Goal: Information Seeking & Learning: Compare options

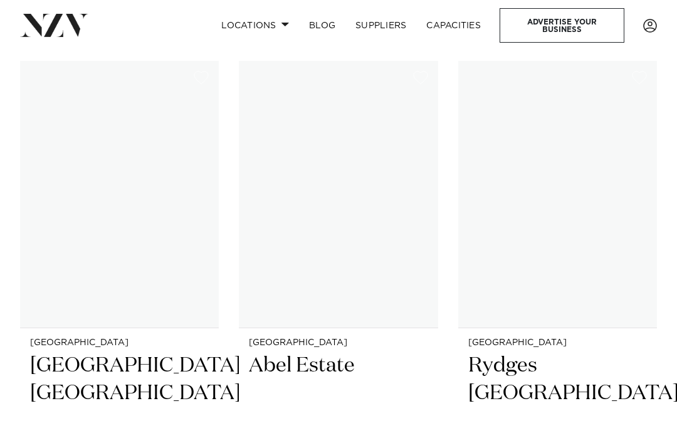
scroll to position [275, 0]
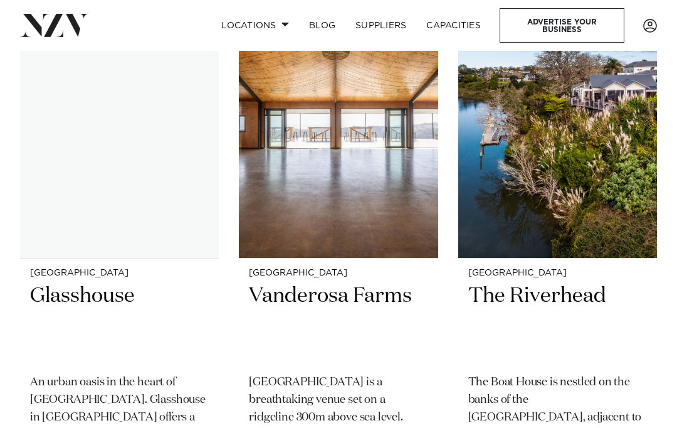
scroll to position [346, 0]
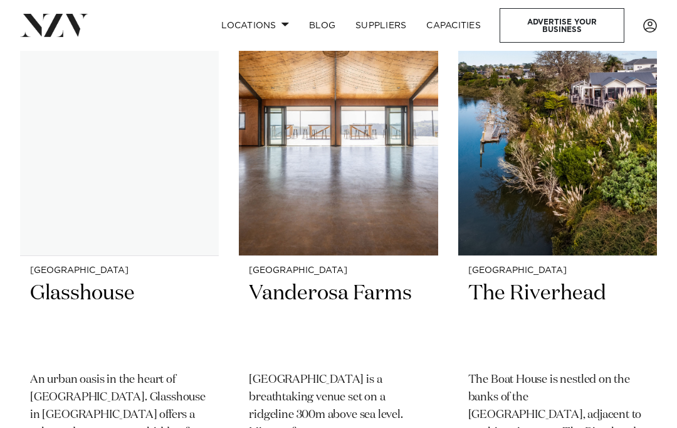
click at [371, 302] on h2 "Vanderosa Farms" at bounding box center [338, 321] width 179 height 82
click at [401, 280] on h2 "Vanderosa Farms" at bounding box center [338, 321] width 179 height 82
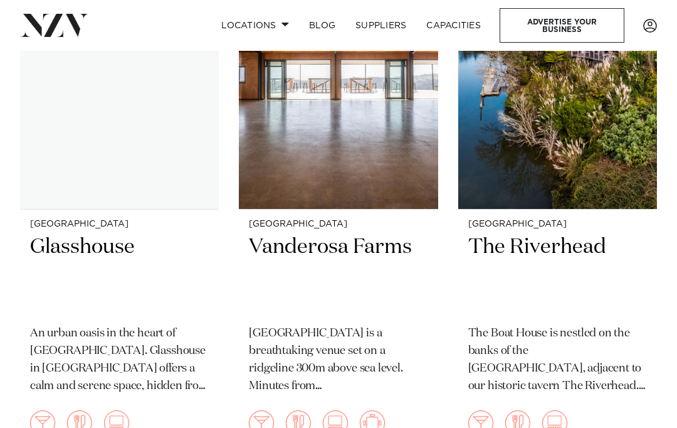
click at [610, 196] on img at bounding box center [558, 75] width 199 height 267
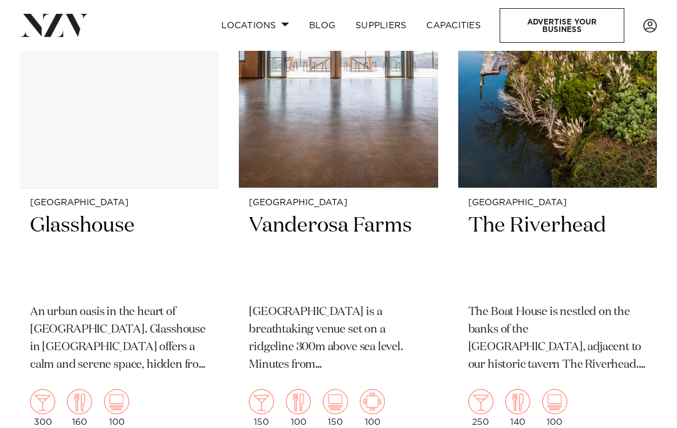
scroll to position [414, 0]
click at [580, 225] on h2 "The Riverhead" at bounding box center [558, 252] width 179 height 82
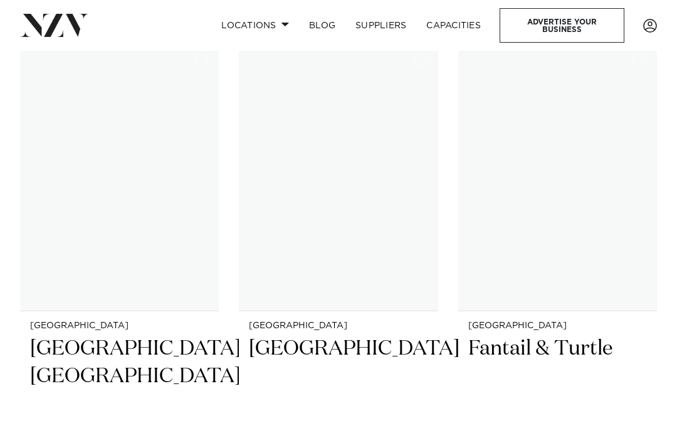
scroll to position [831, 0]
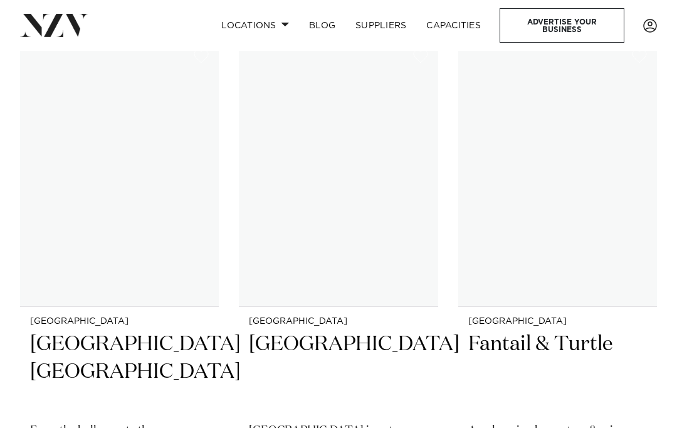
click at [124, 356] on h2 "[GEOGRAPHIC_DATA], [GEOGRAPHIC_DATA]" at bounding box center [119, 372] width 179 height 82
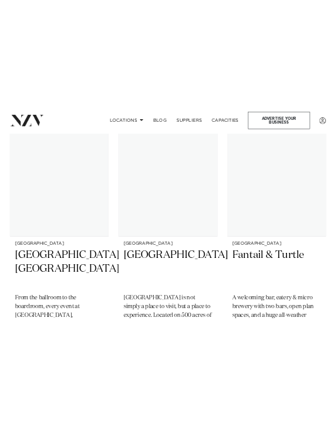
scroll to position [1105, 0]
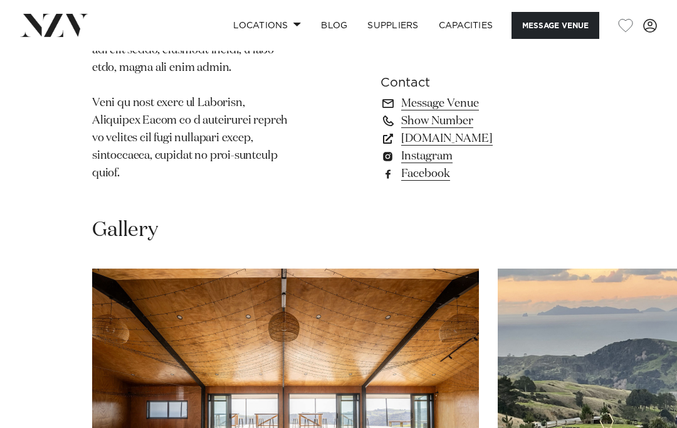
scroll to position [1489, 0]
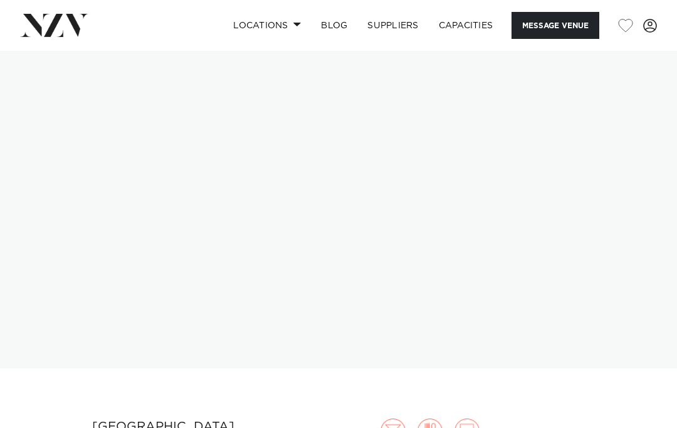
click at [550, 167] on img at bounding box center [338, 209] width 677 height 317
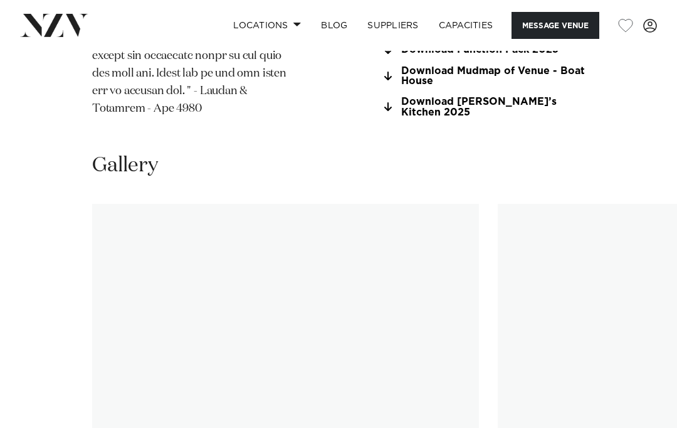
scroll to position [1418, 0]
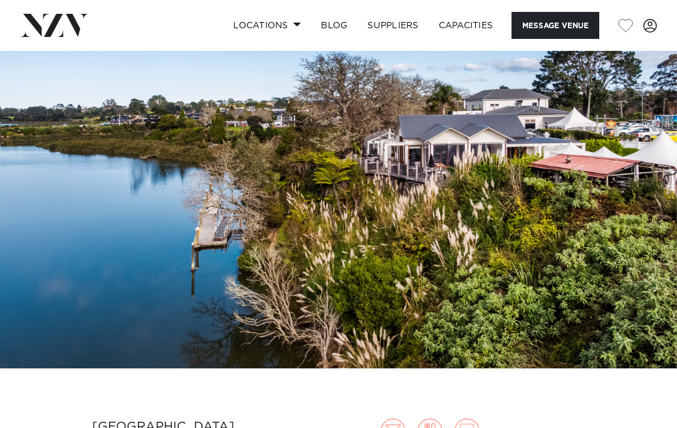
click at [294, 26] on span at bounding box center [298, 24] width 8 height 4
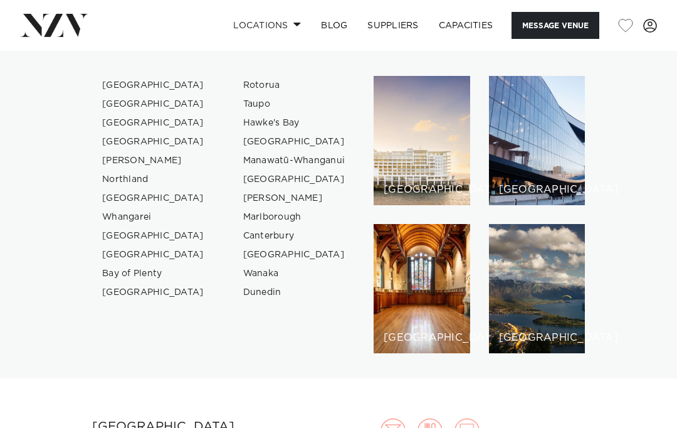
click at [117, 78] on link "[GEOGRAPHIC_DATA]" at bounding box center [153, 85] width 122 height 19
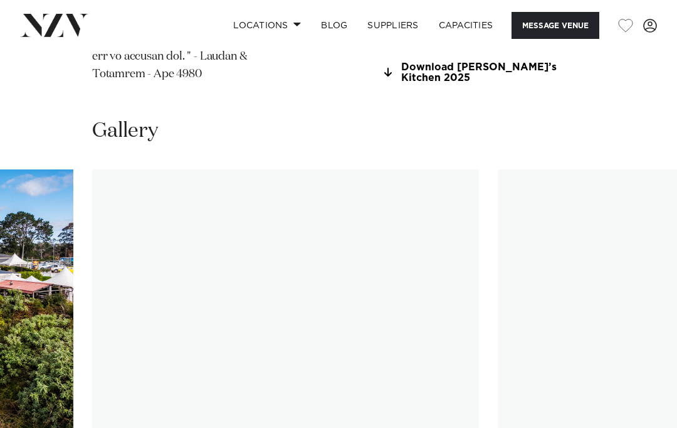
scroll to position [1456, 0]
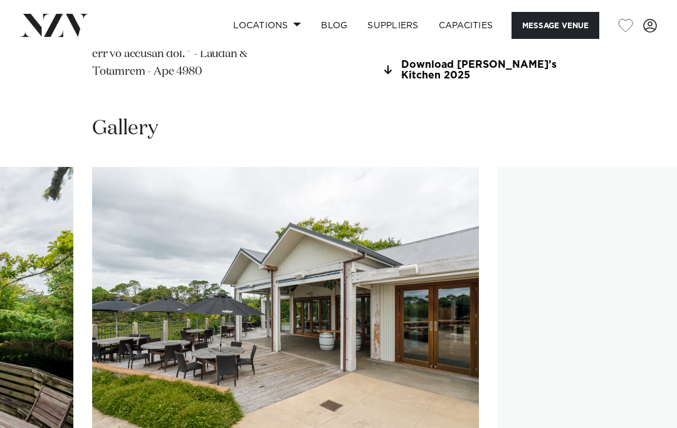
click at [632, 422] on swiper-container at bounding box center [338, 339] width 677 height 344
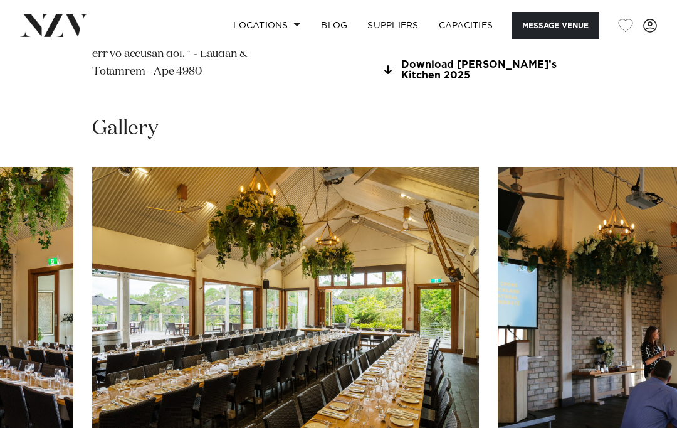
click at [629, 427] on swiper-container at bounding box center [338, 339] width 677 height 344
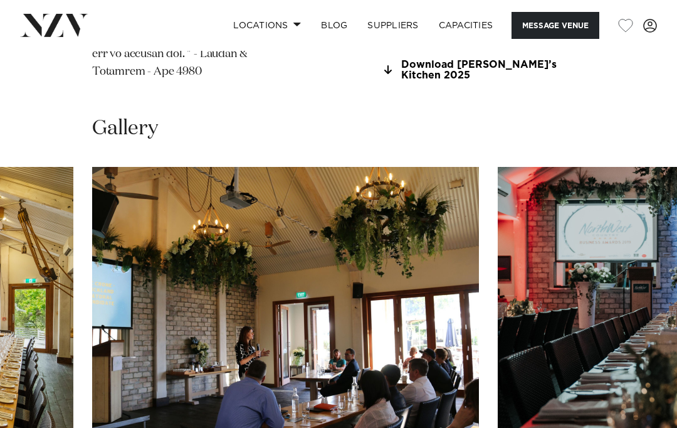
click at [632, 427] on swiper-container at bounding box center [338, 339] width 677 height 344
click at [629, 427] on swiper-container at bounding box center [338, 339] width 677 height 344
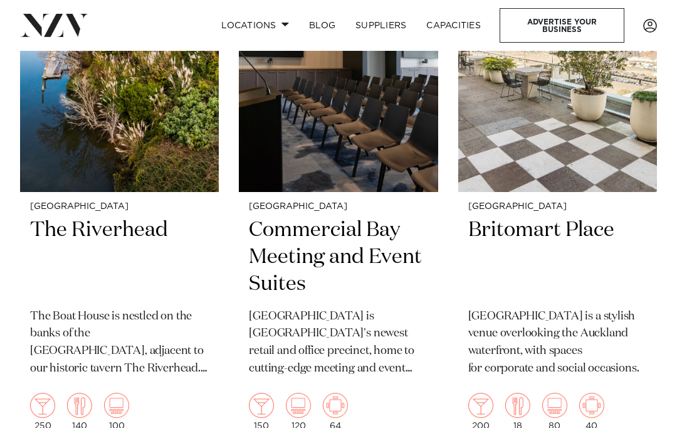
scroll to position [653, 0]
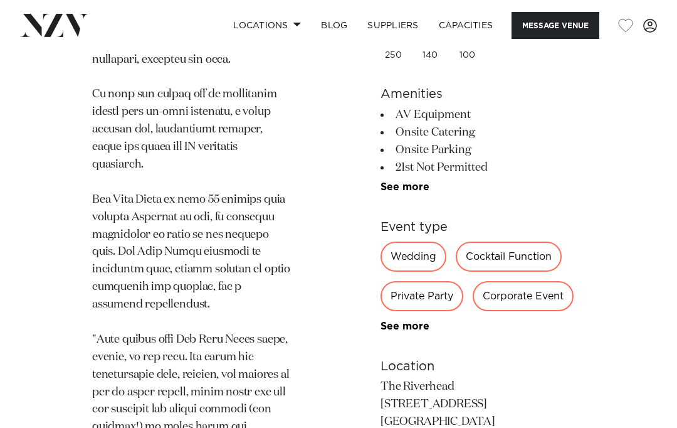
scroll to position [832, 0]
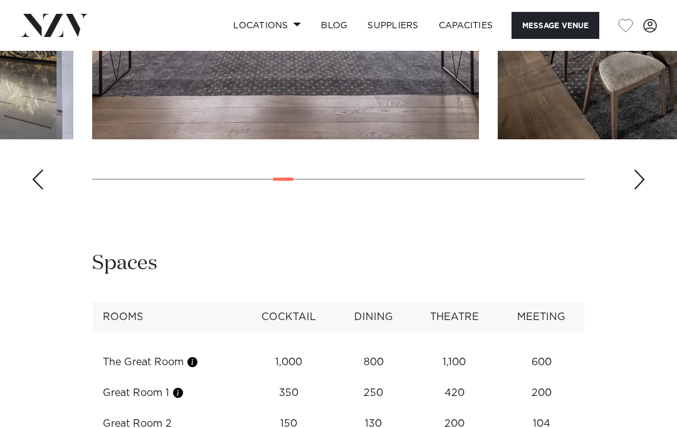
scroll to position [1368, 0]
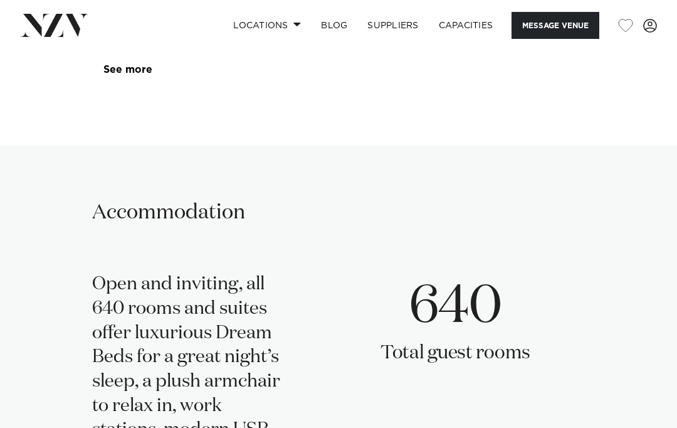
scroll to position [1783, 0]
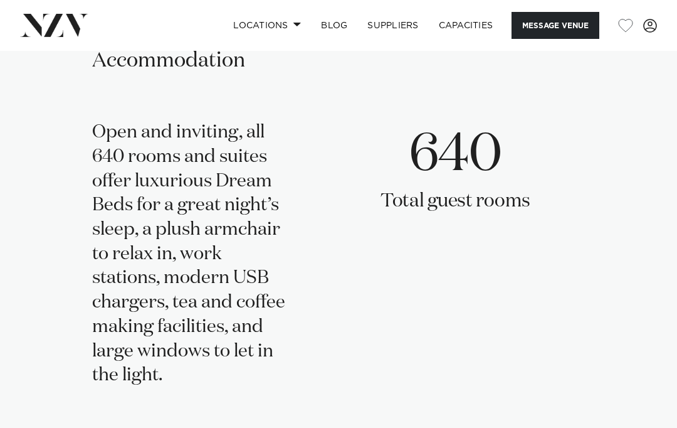
scroll to position [1928, 0]
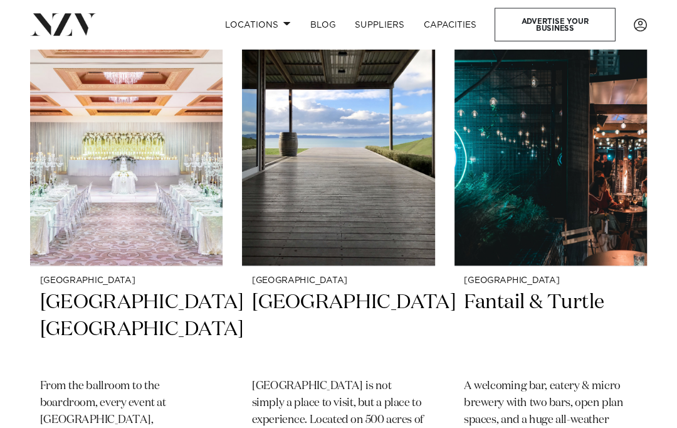
scroll to position [876, 0]
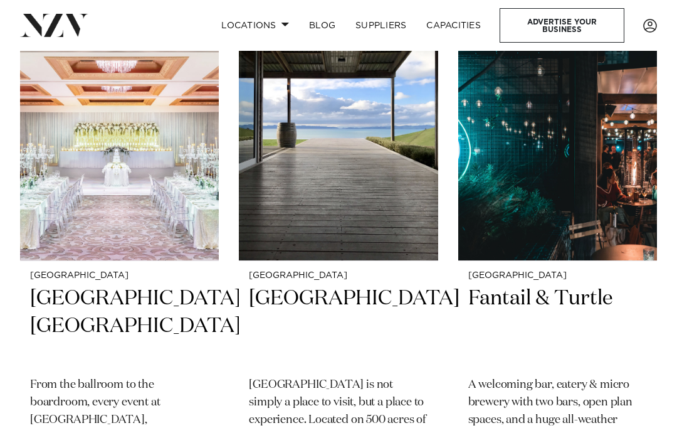
click at [318, 300] on h2 "[GEOGRAPHIC_DATA]" at bounding box center [338, 326] width 179 height 82
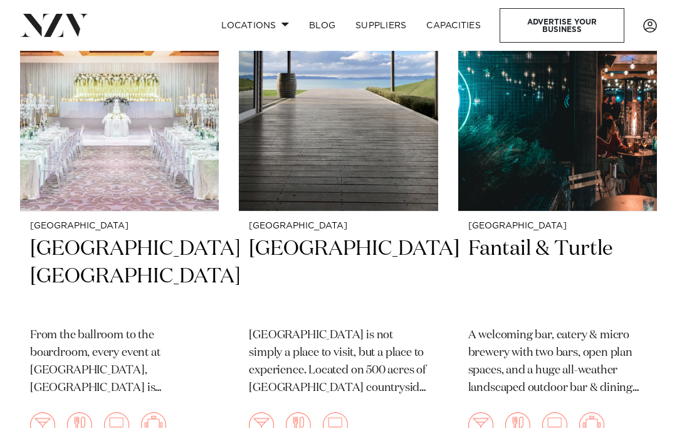
scroll to position [938, 0]
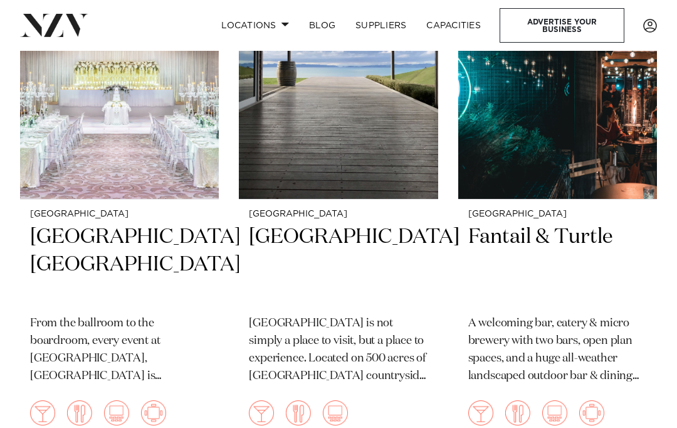
click at [429, 241] on h2 "Fantail & Turtle" at bounding box center [558, 264] width 179 height 82
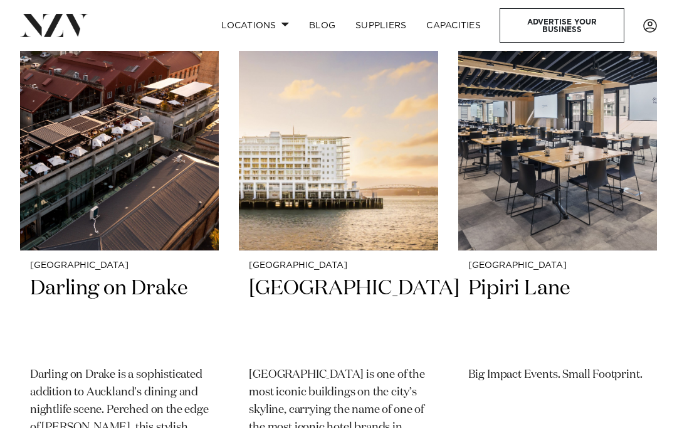
scroll to position [1423, 0]
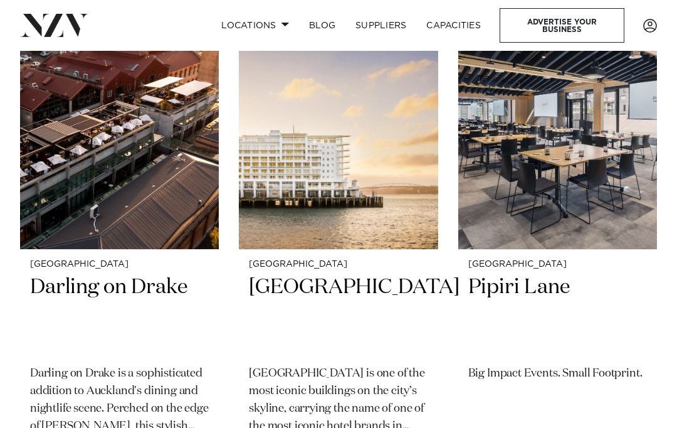
click at [102, 294] on h2 "Darling on Drake" at bounding box center [119, 315] width 179 height 82
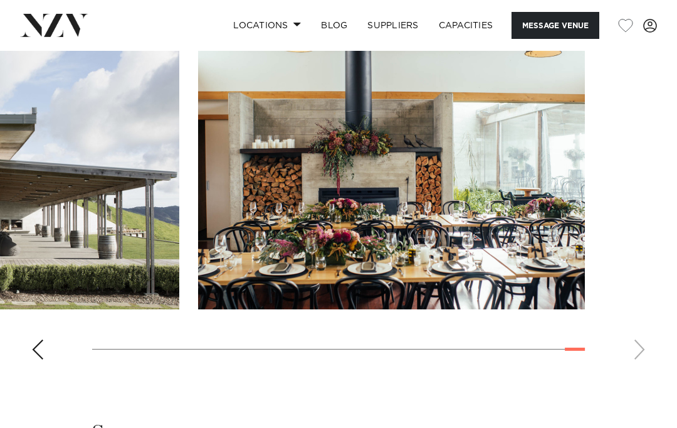
scroll to position [1233, 0]
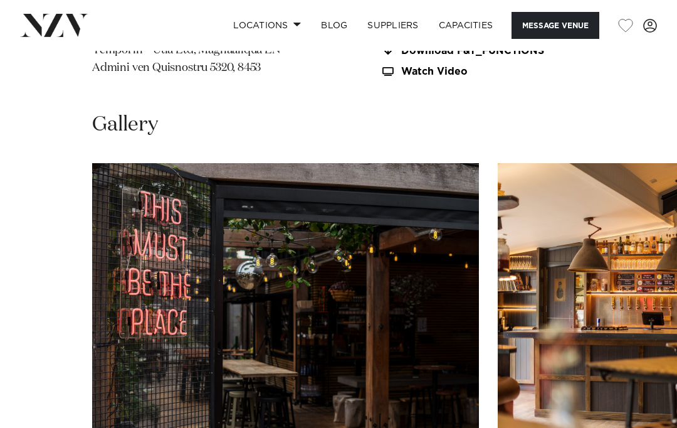
scroll to position [1698, 0]
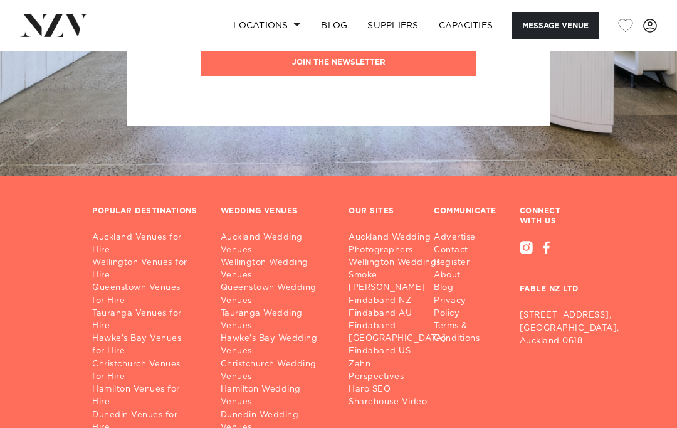
scroll to position [2615, 0]
